Goal: Task Accomplishment & Management: Complete application form

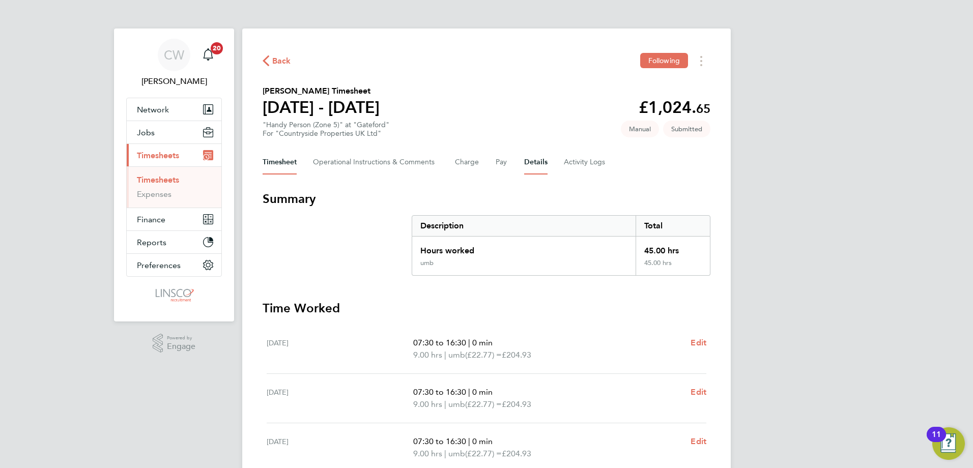
click at [529, 168] on button "Details" at bounding box center [535, 162] width 23 height 24
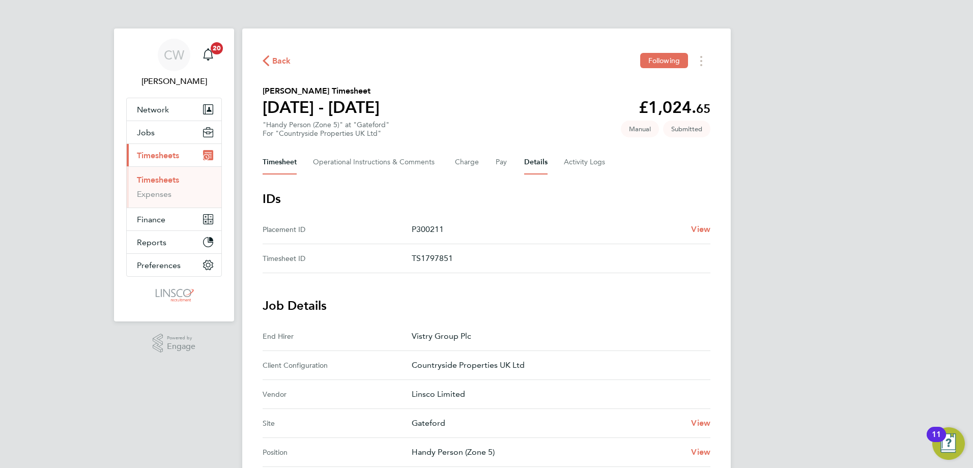
click at [283, 160] on button "Timesheet" at bounding box center [280, 162] width 34 height 24
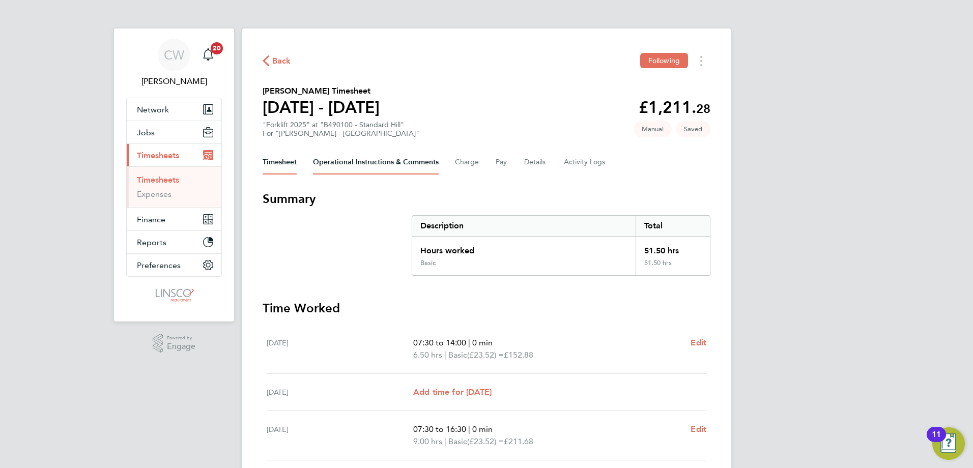
click at [375, 159] on Comments-tab "Operational Instructions & Comments" at bounding box center [376, 162] width 126 height 24
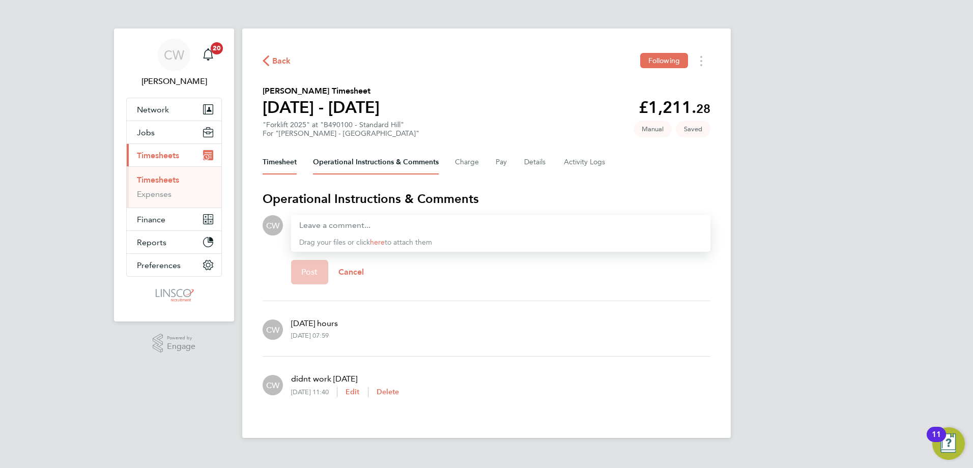
click at [283, 162] on button "Timesheet" at bounding box center [280, 162] width 34 height 24
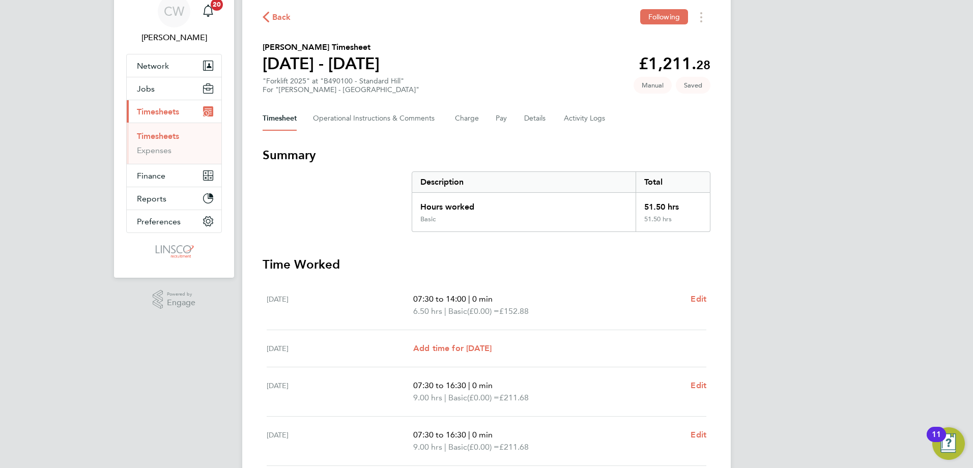
scroll to position [25, 0]
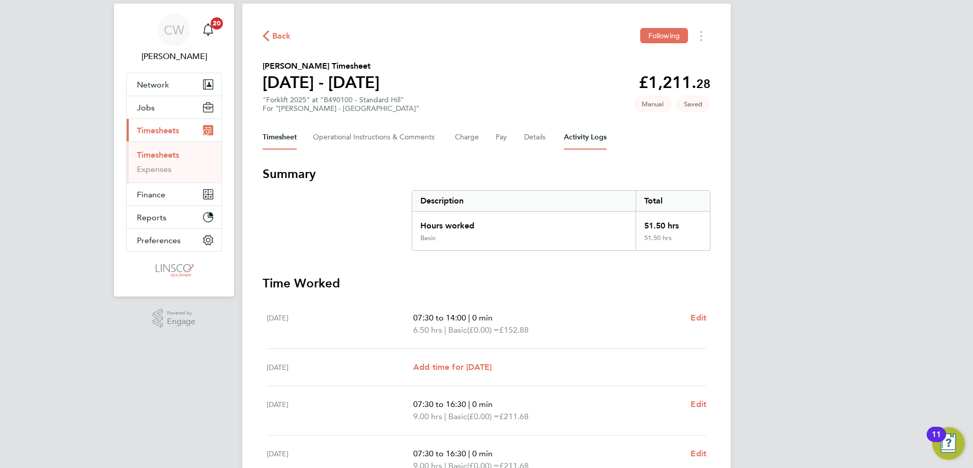
click at [570, 140] on Logs-tab "Activity Logs" at bounding box center [585, 137] width 43 height 24
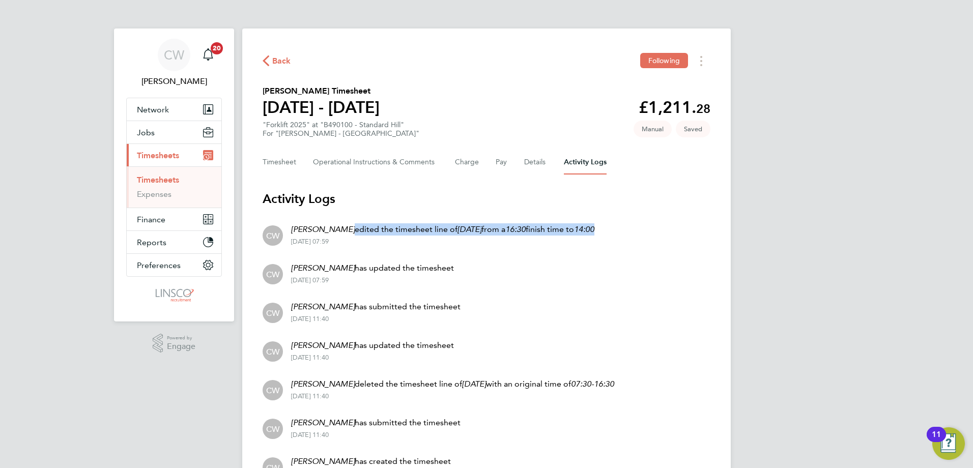
drag, startPoint x: 347, startPoint y: 228, endPoint x: 616, endPoint y: 230, distance: 269.3
click at [616, 230] on li "CW Charlie Workman edited the timesheet line of 02 Aug from a 16:30 finish time…" at bounding box center [487, 234] width 448 height 39
drag, startPoint x: 616, startPoint y: 230, endPoint x: 621, endPoint y: 230, distance: 5.1
click at [621, 230] on li "CW Charlie Workman edited the timesheet line of 02 Aug from a 16:30 finish time…" at bounding box center [487, 234] width 448 height 39
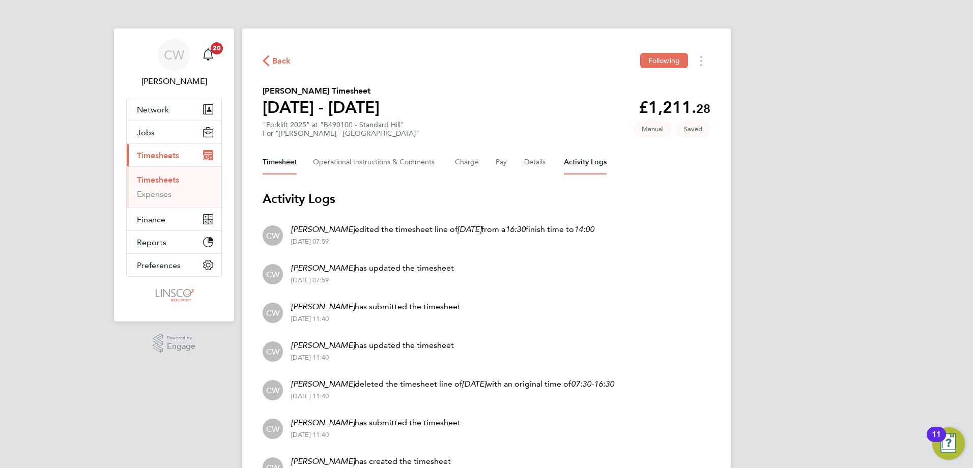
click at [275, 162] on button "Timesheet" at bounding box center [280, 162] width 34 height 24
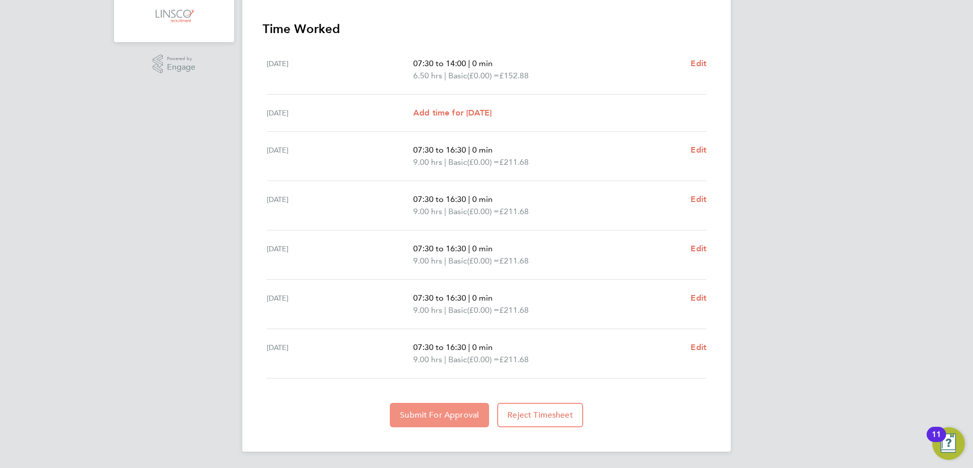
click at [426, 409] on button "Submit For Approval" at bounding box center [439, 415] width 99 height 24
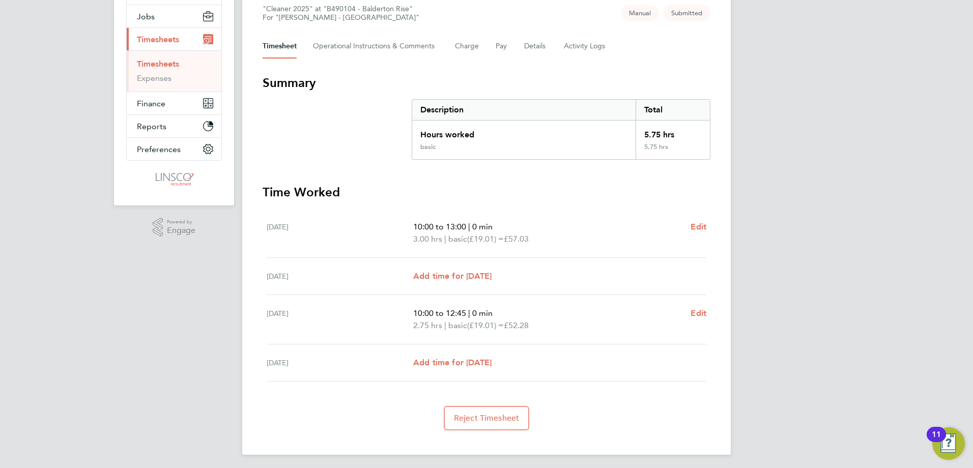
scroll to position [119, 0]
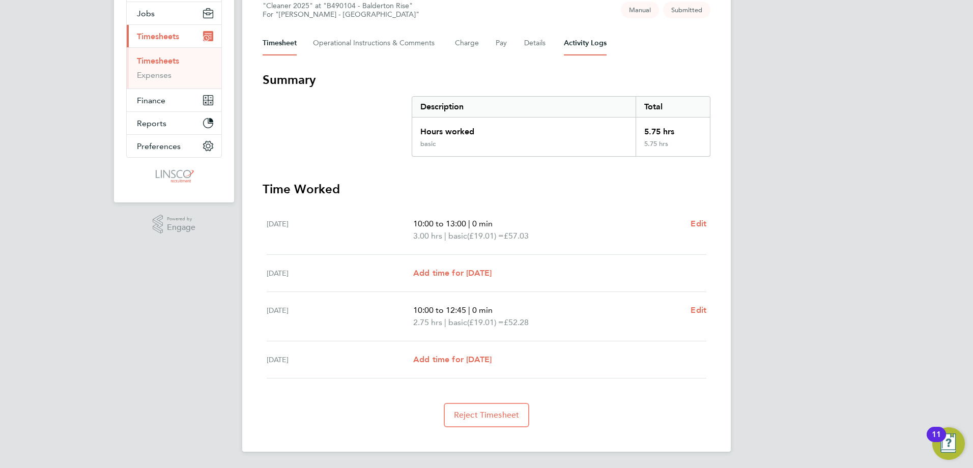
click at [590, 43] on Logs-tab "Activity Logs" at bounding box center [585, 43] width 43 height 24
